Goal: Transaction & Acquisition: Purchase product/service

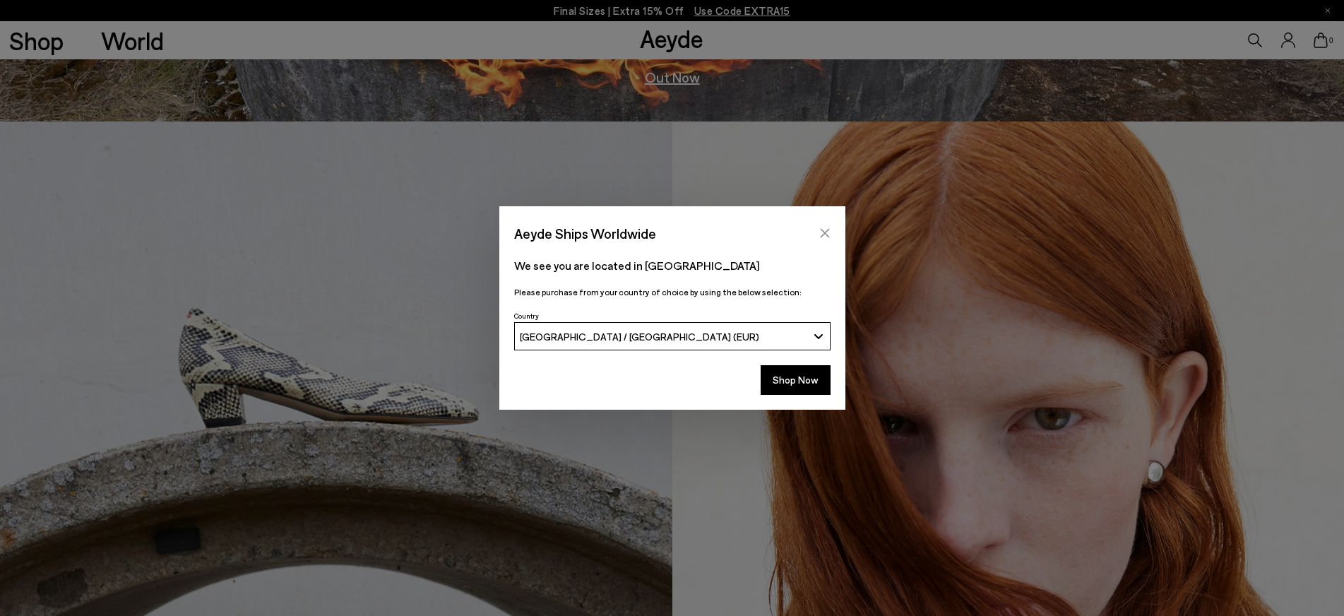
scroll to position [494, 0]
drag, startPoint x: 795, startPoint y: 379, endPoint x: 696, endPoint y: 362, distance: 101.0
click at [795, 379] on button "Shop Now" at bounding box center [796, 380] width 70 height 30
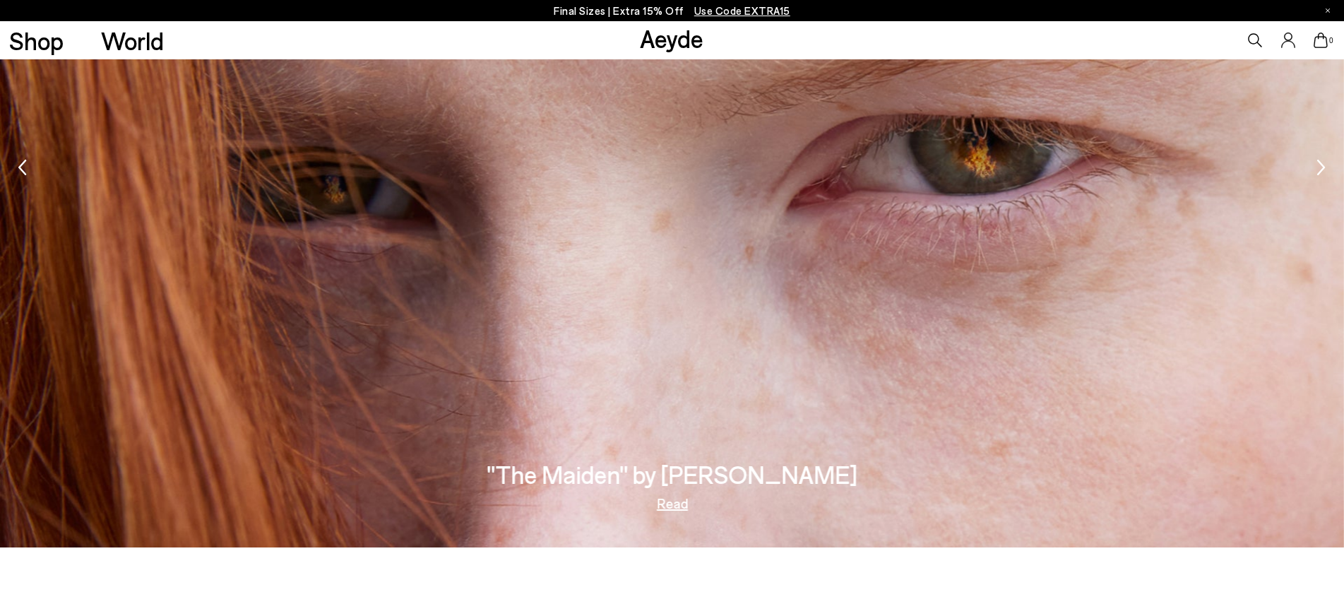
scroll to position [2310, 0]
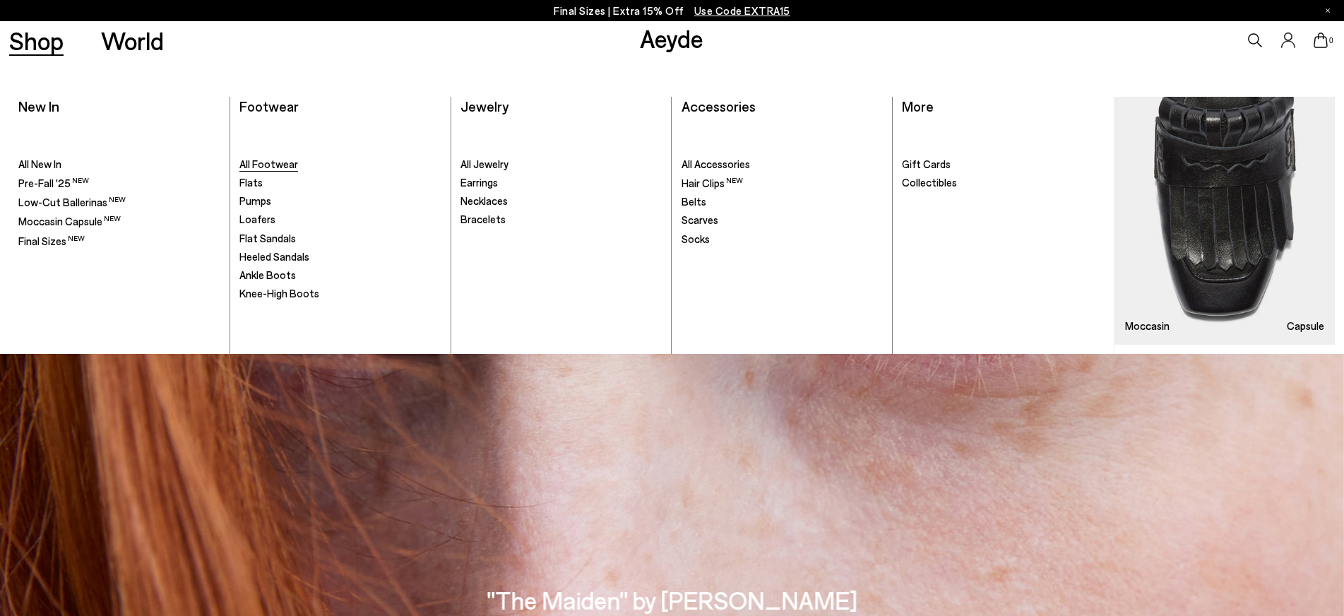
click at [292, 167] on span "All Footwear" at bounding box center [268, 164] width 59 height 13
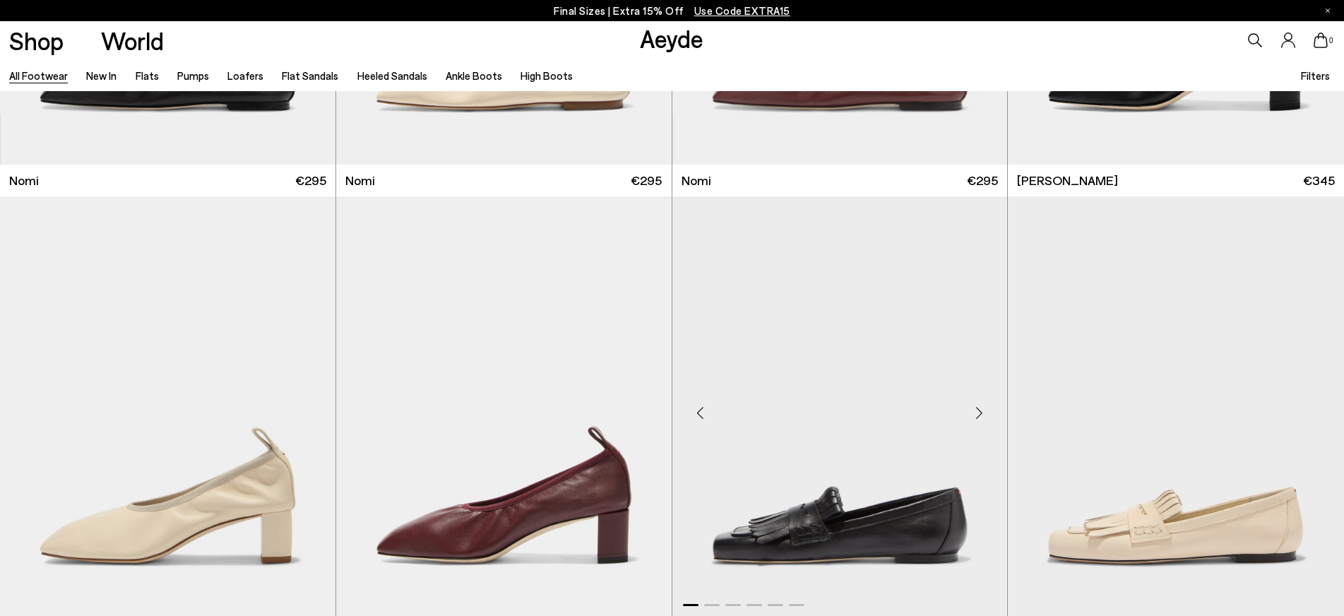
scroll to position [565, 0]
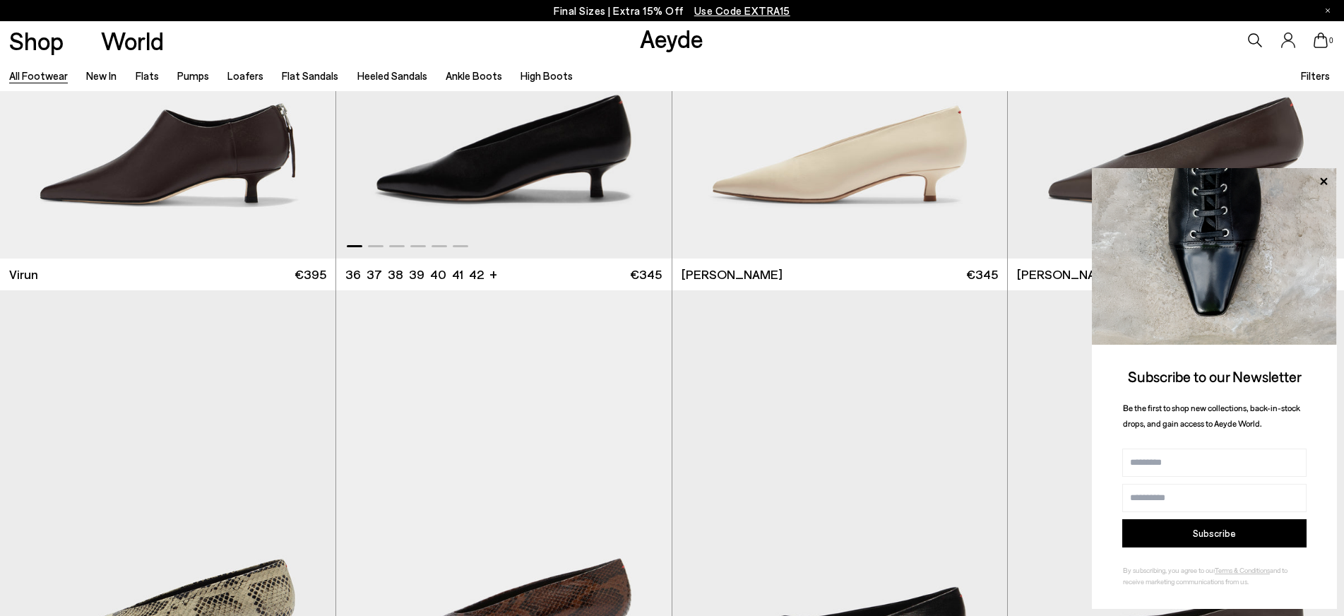
scroll to position [6427, 0]
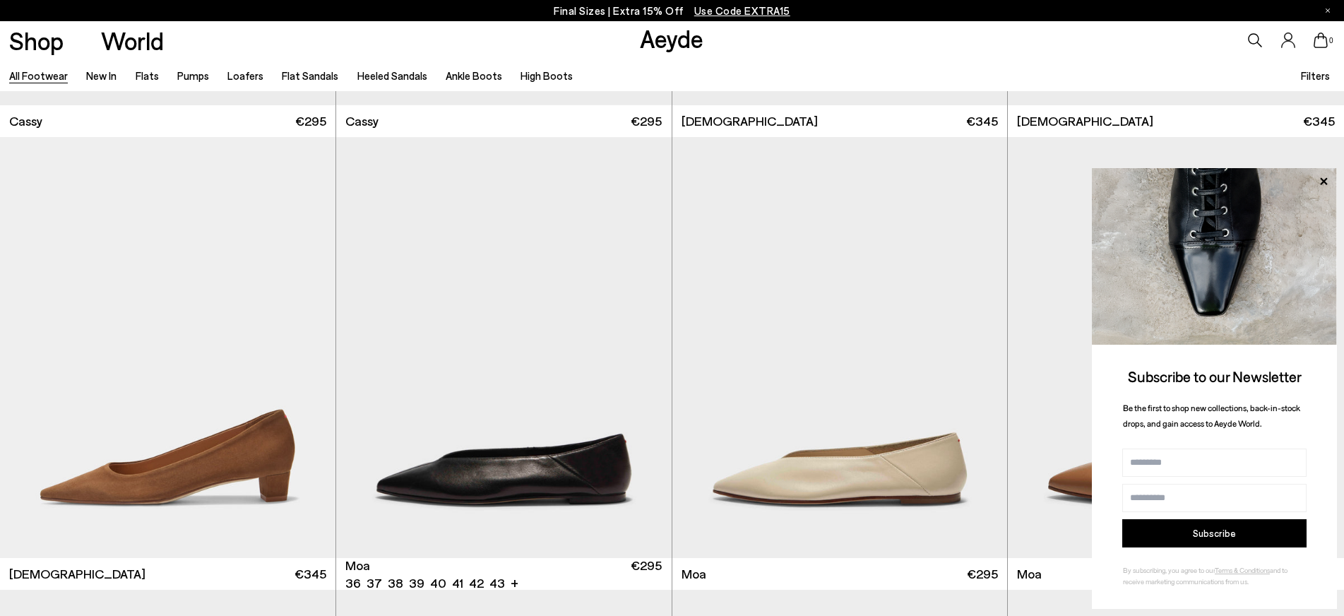
scroll to position [7628, 0]
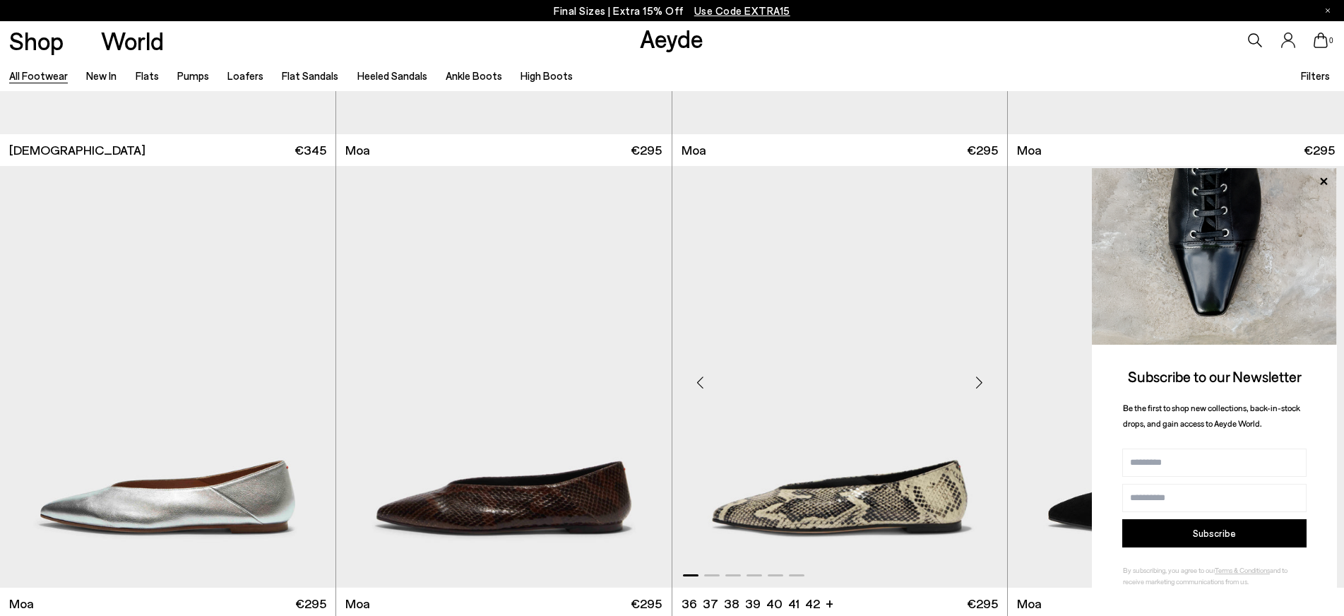
click at [796, 330] on img "1 / 6" at bounding box center [839, 377] width 335 height 422
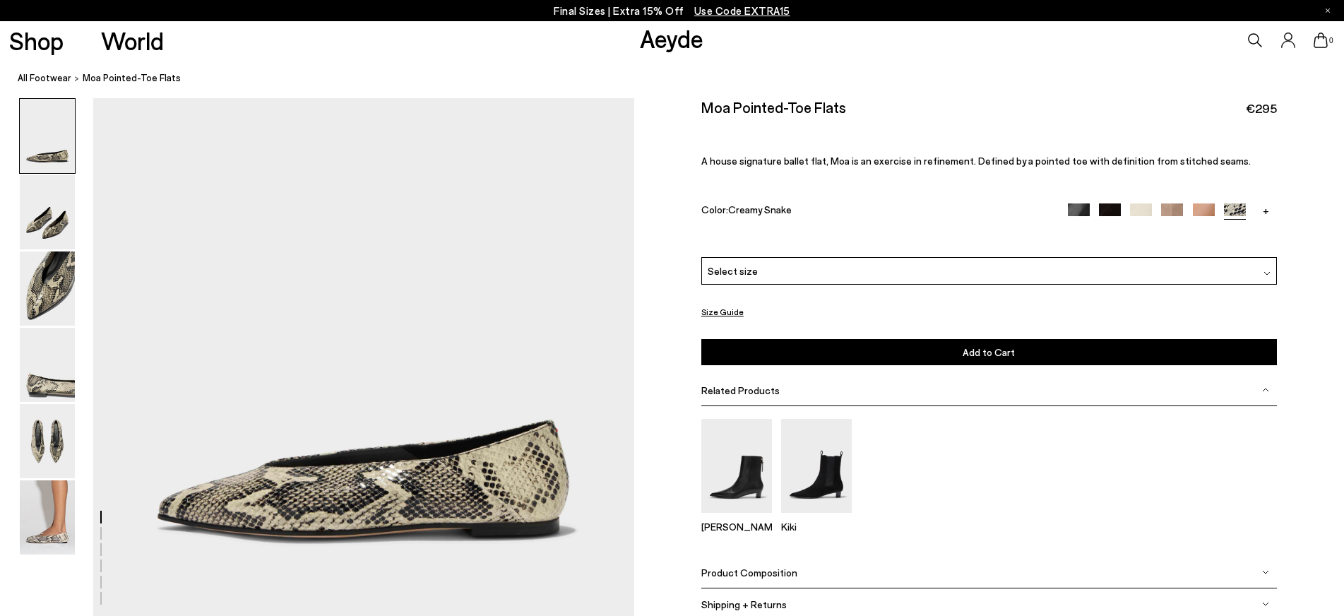
scroll to position [141, 0]
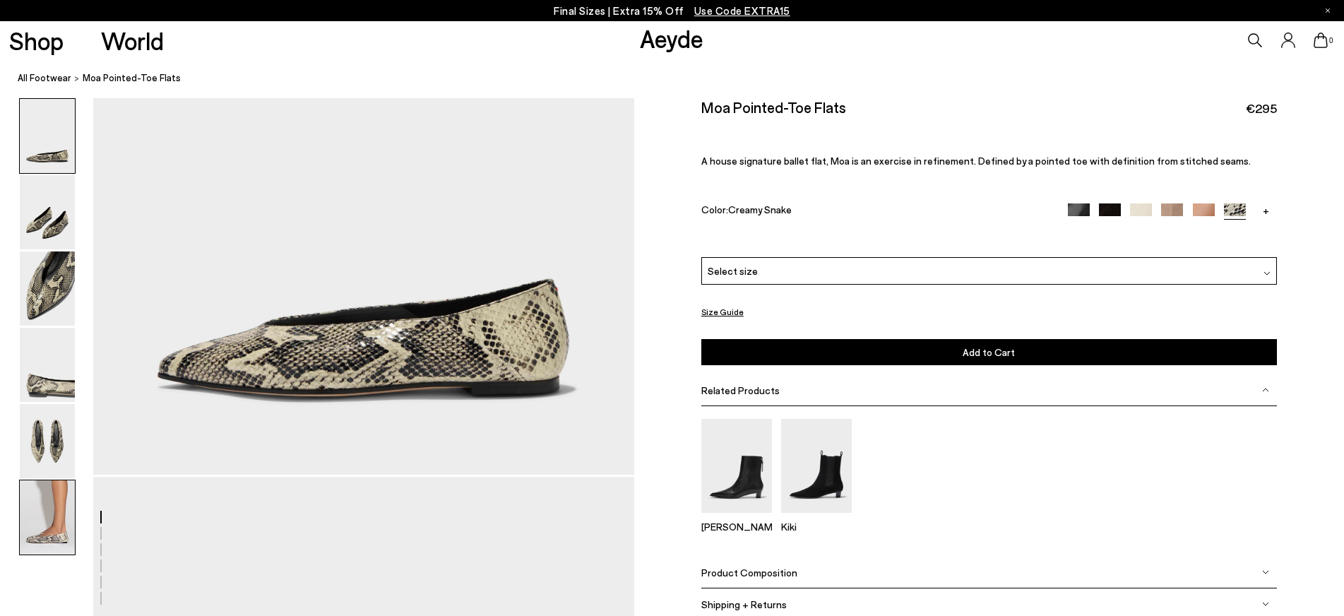
click at [45, 490] on img at bounding box center [47, 517] width 55 height 74
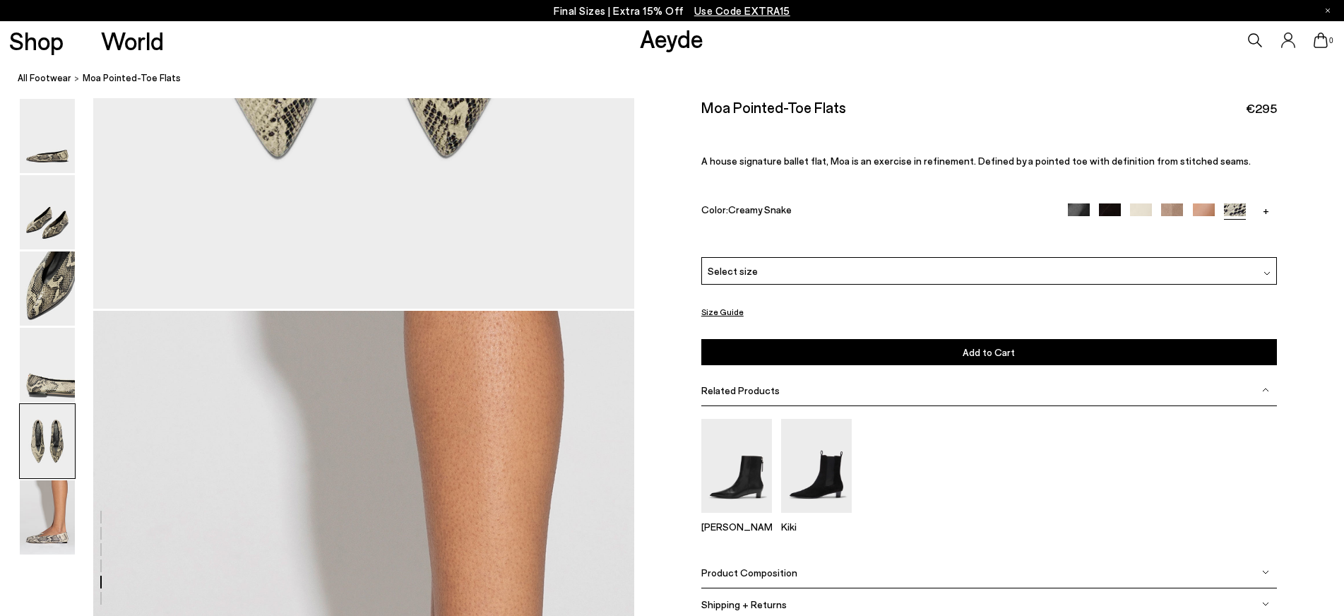
scroll to position [3510, 0]
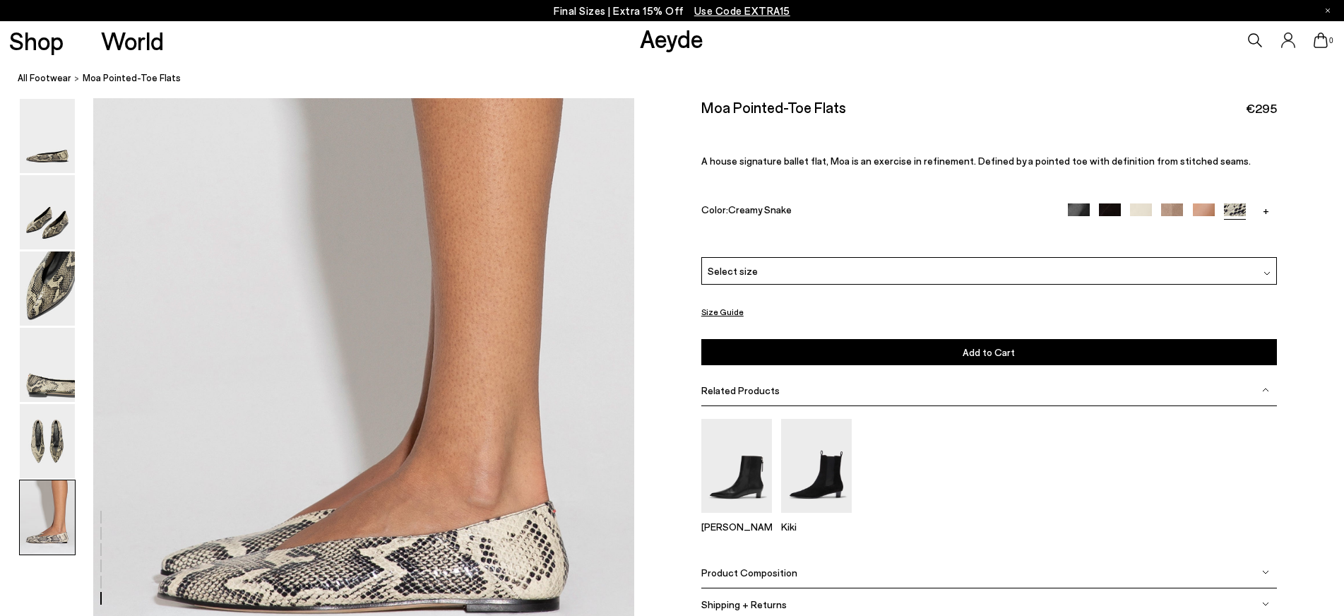
click at [37, 517] on img at bounding box center [47, 517] width 55 height 74
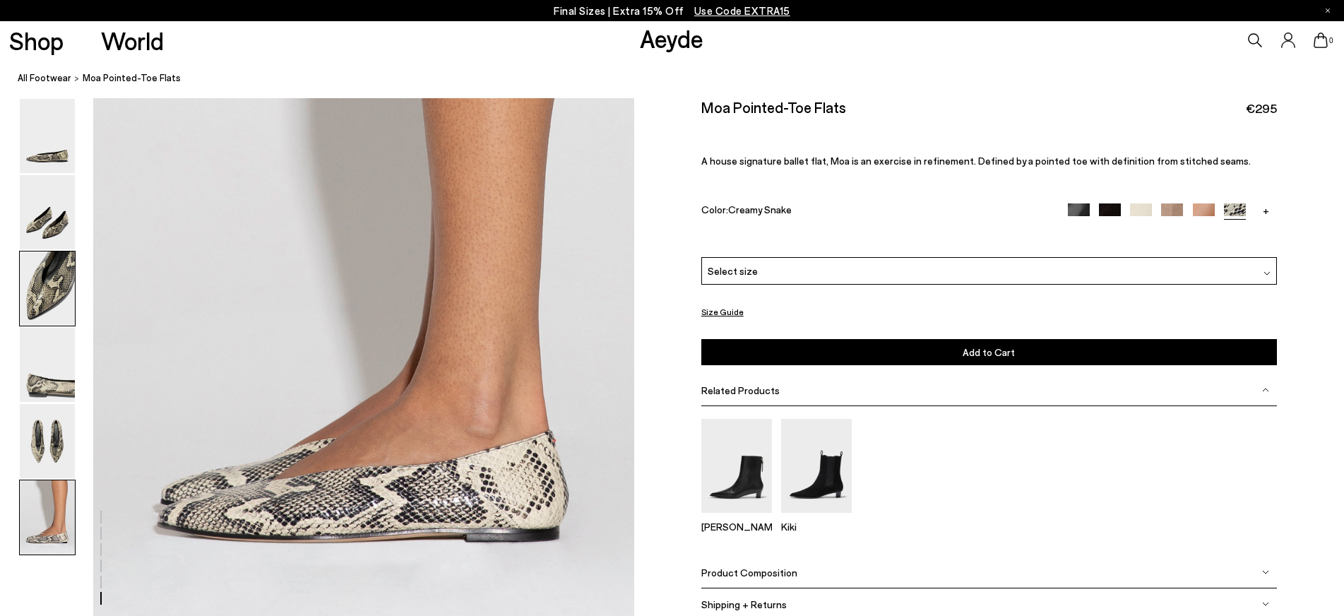
click at [42, 287] on img at bounding box center [47, 288] width 55 height 74
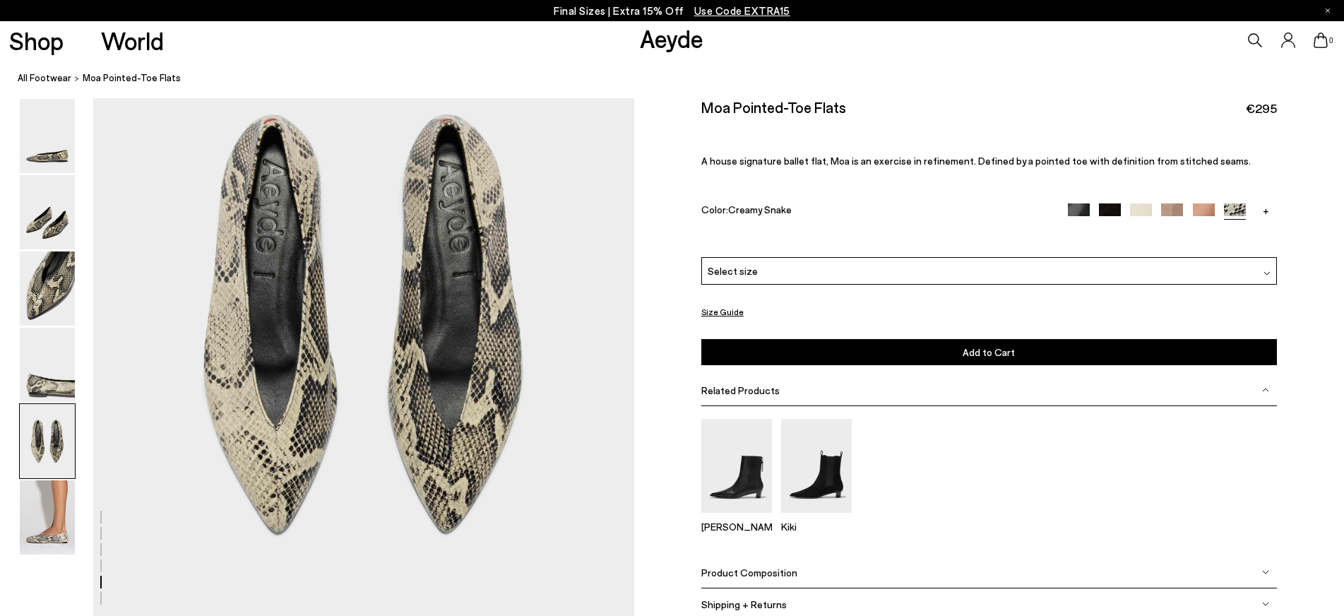
scroll to position [2940, 0]
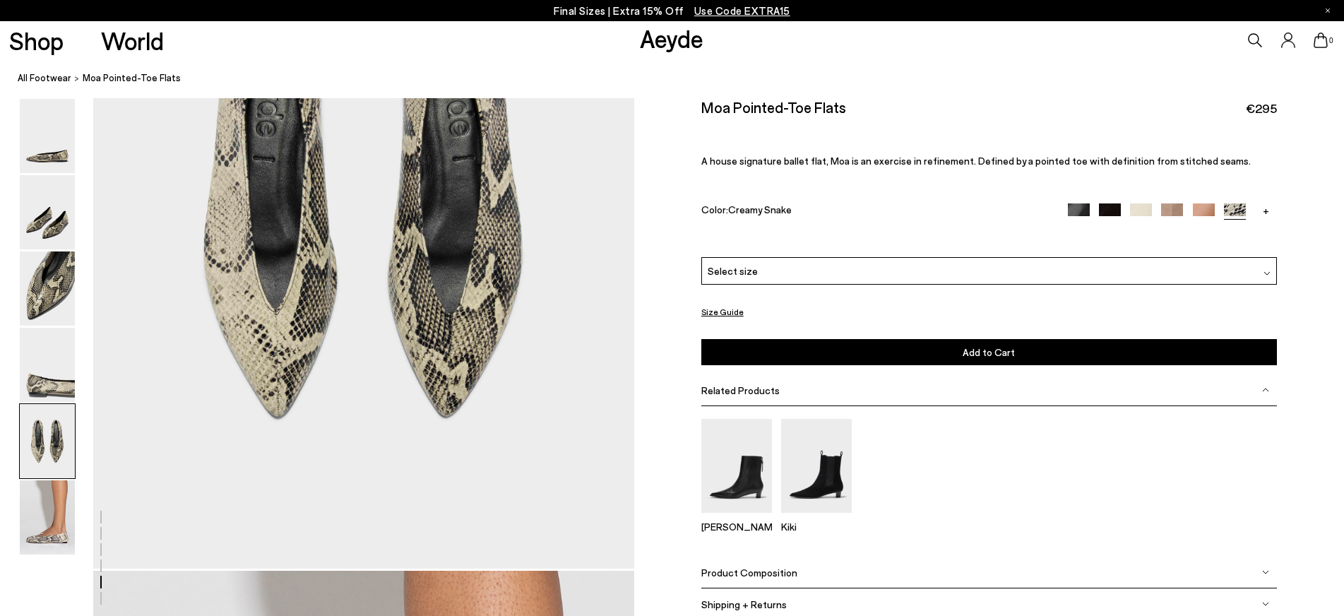
click at [820, 280] on div "Select size" at bounding box center [989, 271] width 576 height 28
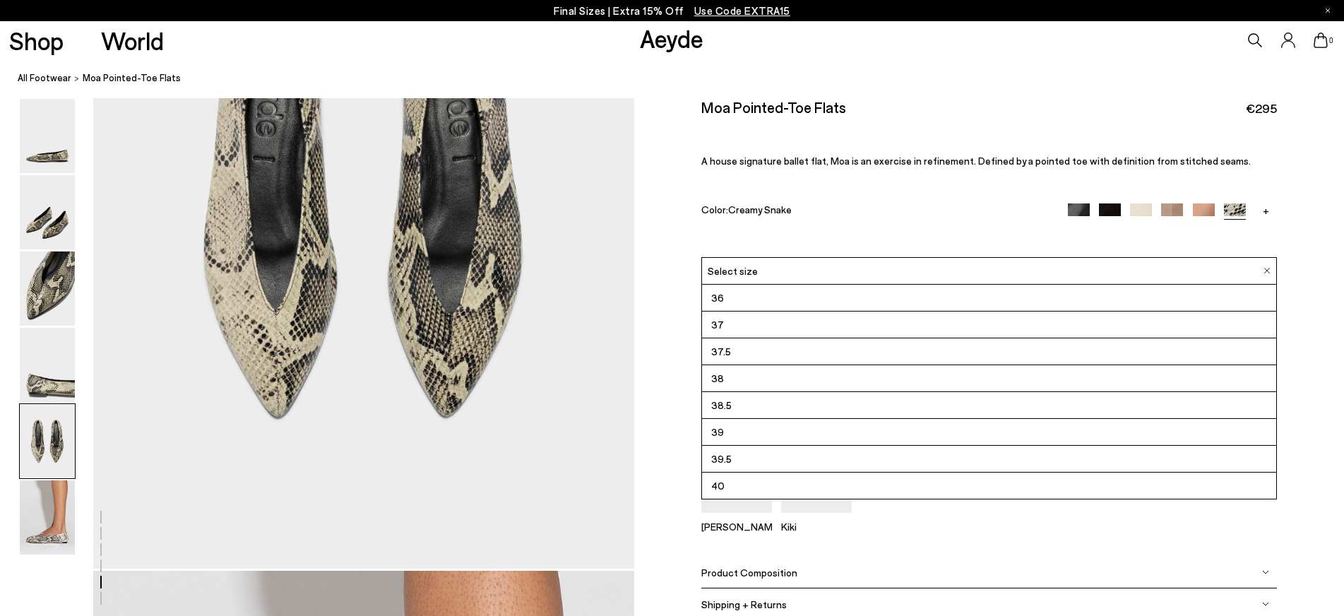
click at [752, 404] on li "38.5" at bounding box center [989, 405] width 574 height 27
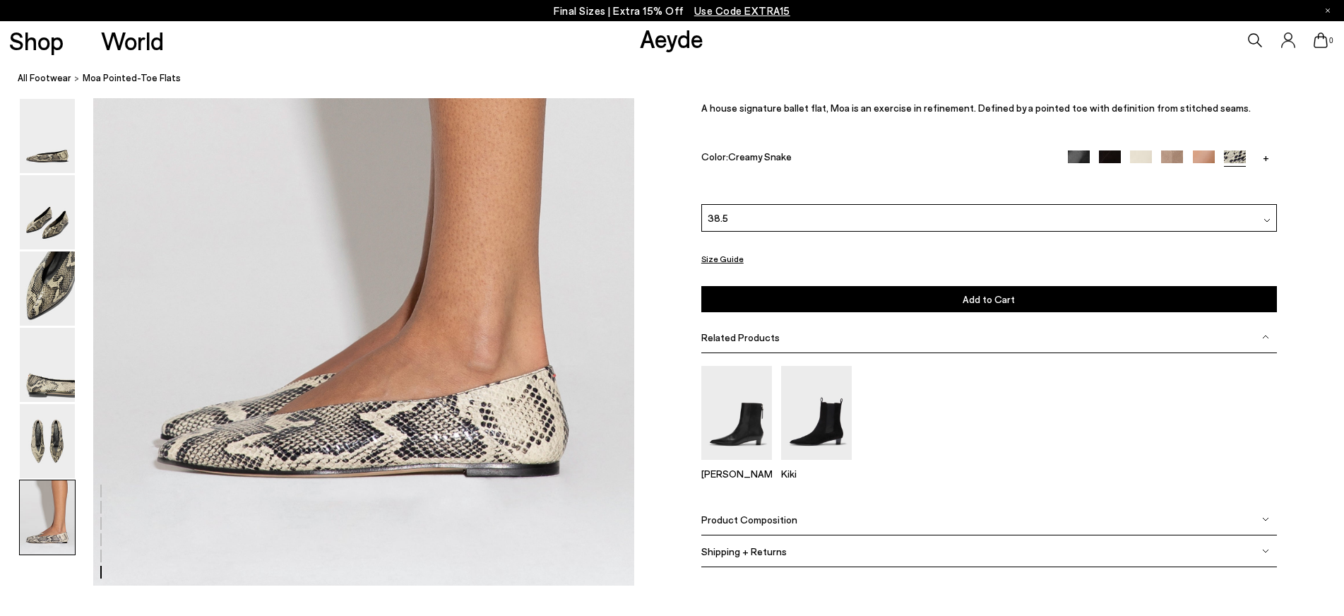
scroll to position [3293, 0]
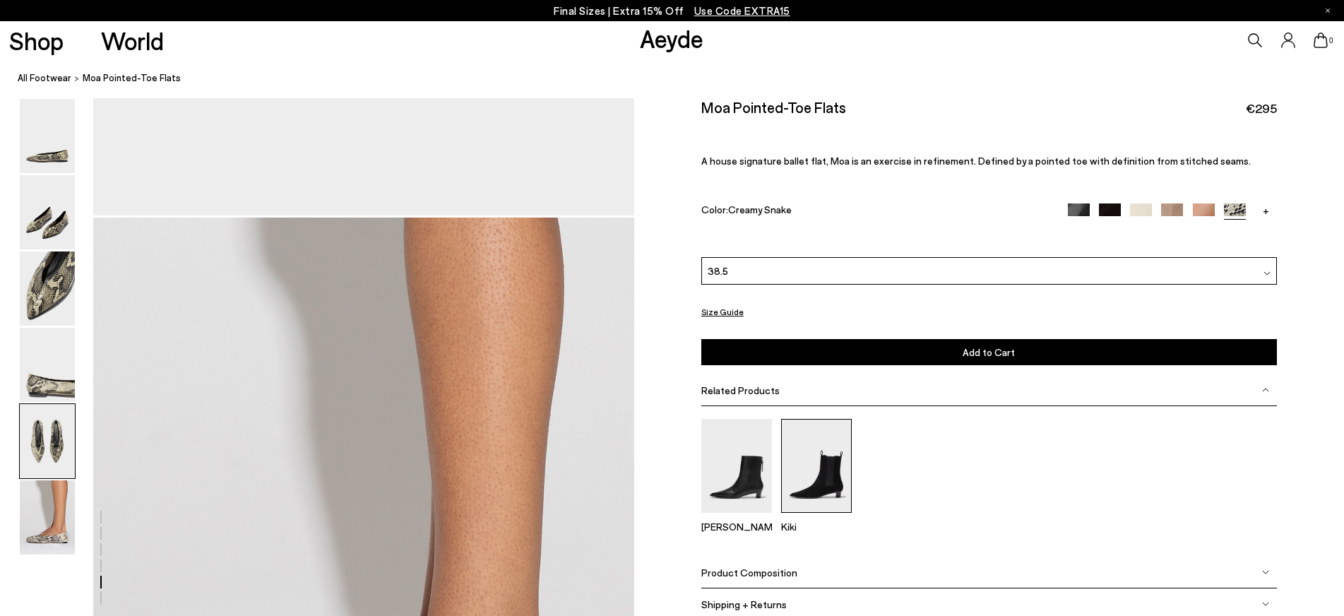
click at [833, 473] on img at bounding box center [816, 466] width 71 height 94
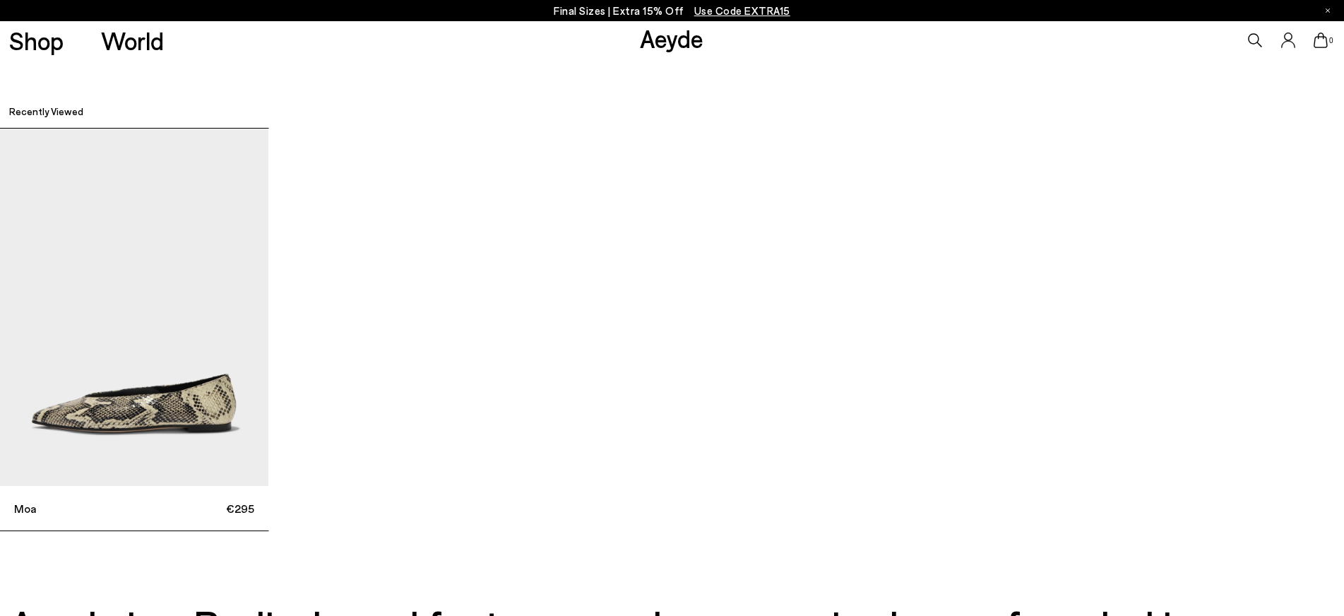
scroll to position [4944, 0]
